Goal: Task Accomplishment & Management: Manage account settings

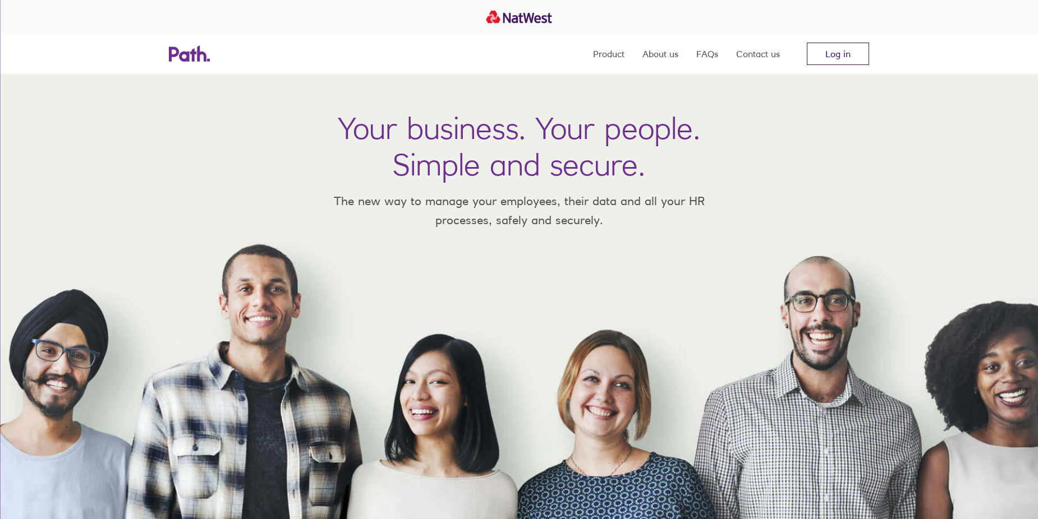
drag, startPoint x: 0, startPoint y: 0, endPoint x: 836, endPoint y: 54, distance: 837.5
click at [836, 54] on link "Log in" at bounding box center [838, 54] width 62 height 22
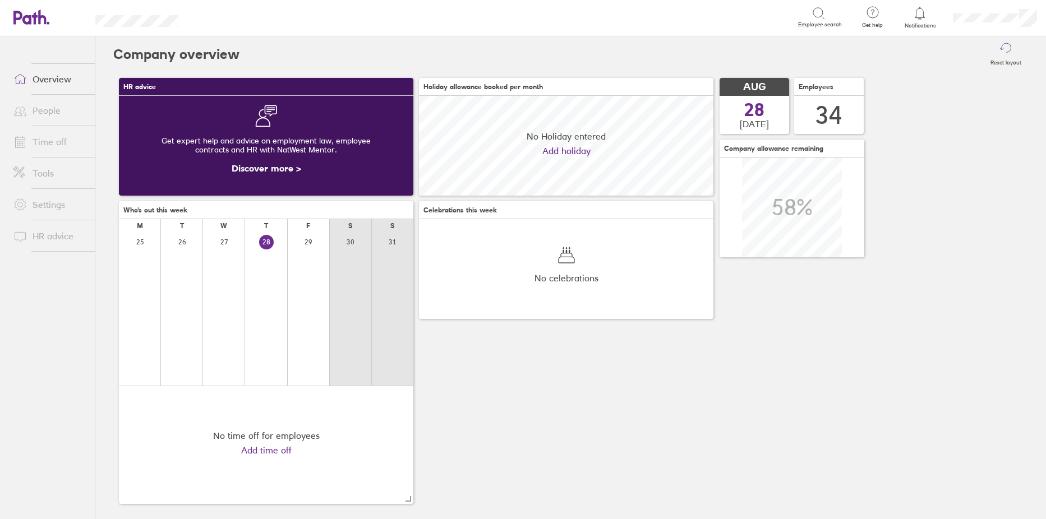
scroll to position [100, 294]
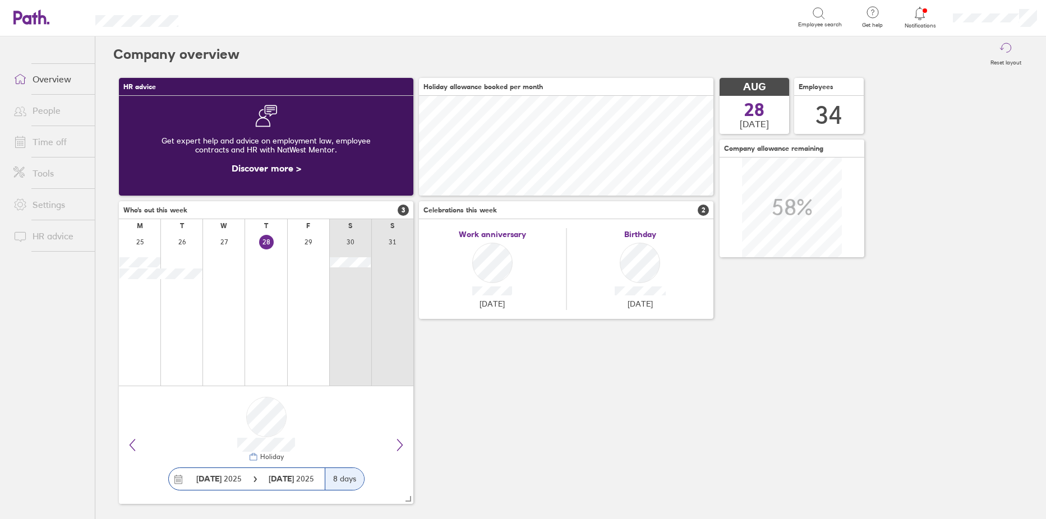
click at [633, 264] on div "Birthday [DATE]" at bounding box center [640, 269] width 147 height 82
click at [399, 448] on icon at bounding box center [400, 445] width 5 height 11
click at [136, 443] on icon at bounding box center [132, 445] width 13 height 13
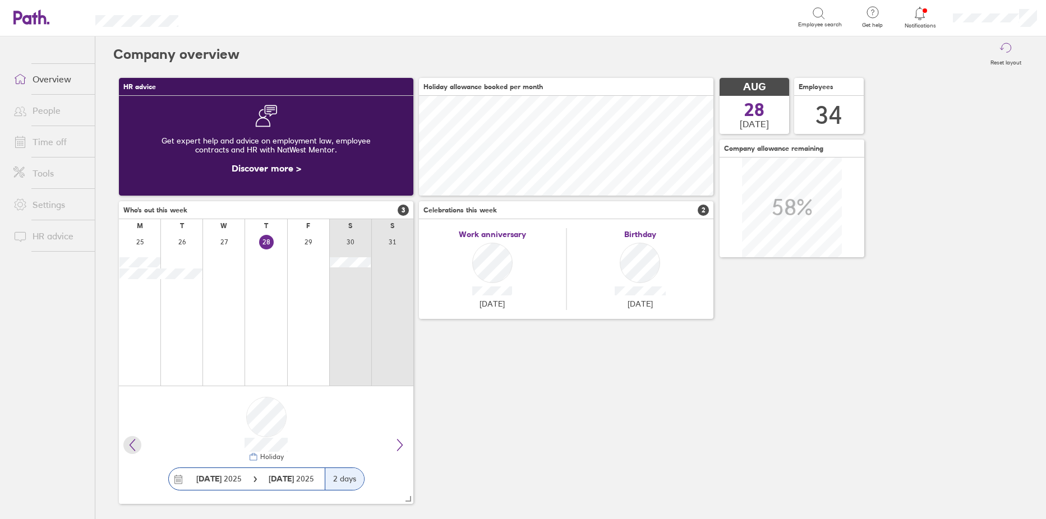
click at [136, 443] on icon at bounding box center [132, 445] width 13 height 13
click at [485, 277] on div "Work anniversary [DATE]" at bounding box center [493, 269] width 148 height 82
click at [644, 263] on div "Birthday [DATE]" at bounding box center [640, 269] width 147 height 82
click at [61, 136] on link "Time off" at bounding box center [49, 142] width 90 height 22
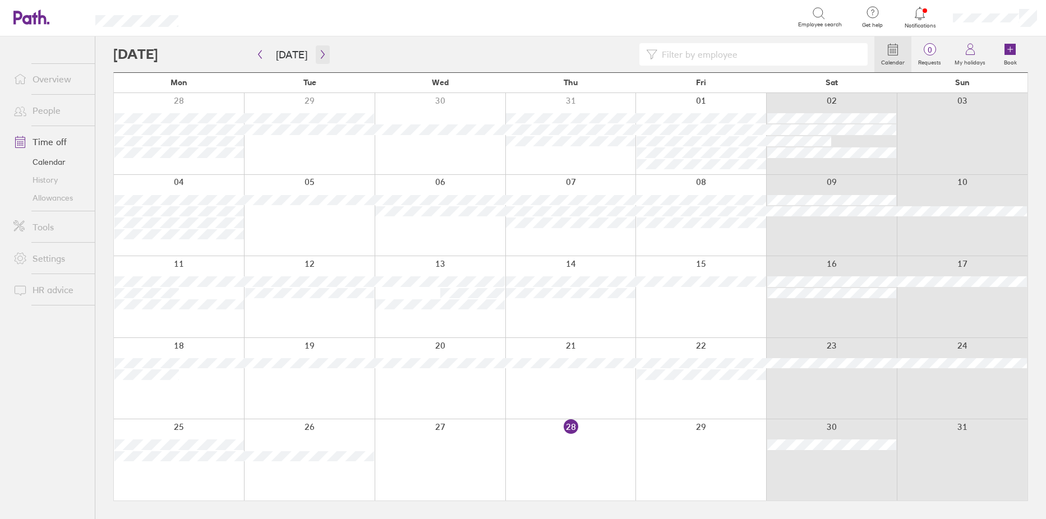
click at [319, 52] on icon "button" at bounding box center [323, 54] width 8 height 9
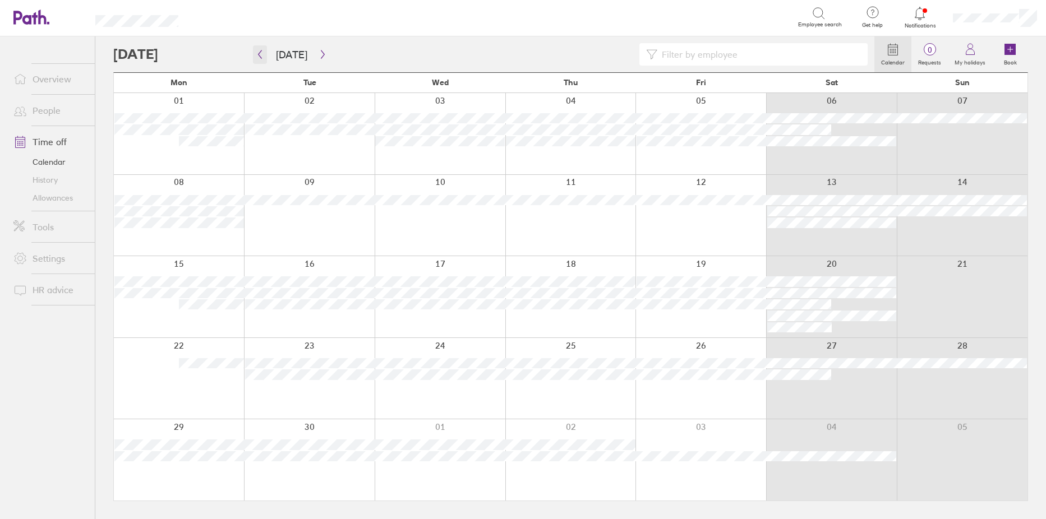
click at [259, 53] on icon "button" at bounding box center [260, 54] width 8 height 9
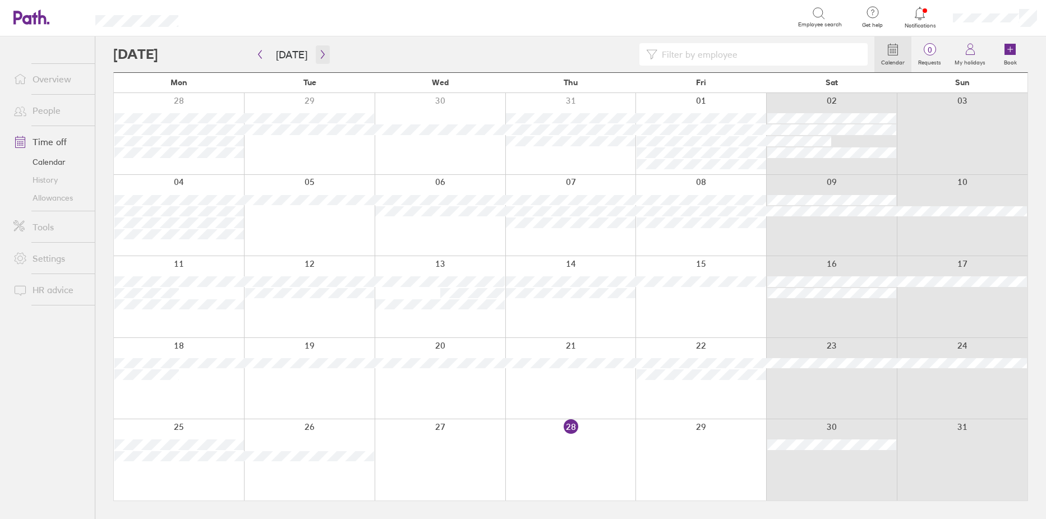
click at [319, 55] on icon "button" at bounding box center [323, 54] width 8 height 9
